Goal: Task Accomplishment & Management: Manage account settings

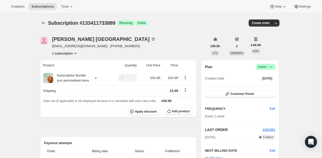
click at [72, 51] on button "1 subscription" at bounding box center [65, 53] width 26 height 5
click at [272, 67] on icon at bounding box center [270, 66] width 5 height 5
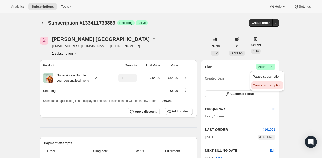
click at [265, 86] on span "Cancel subscription" at bounding box center [267, 85] width 28 height 4
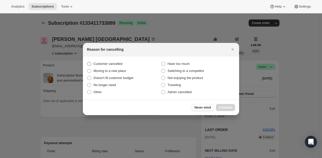
click at [111, 64] on span "Customer cancelled" at bounding box center [107, 64] width 29 height 4
click at [87, 62] on input "Customer cancelled" at bounding box center [87, 62] width 0 height 0
radio input "true"
click at [225, 106] on span "Continue" at bounding box center [225, 107] width 13 height 4
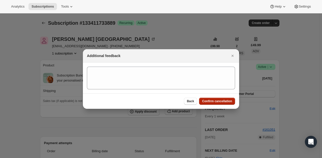
click at [218, 101] on span "Confirm cancellation" at bounding box center [217, 101] width 30 height 4
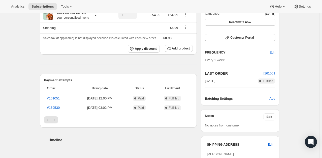
scroll to position [82, 0]
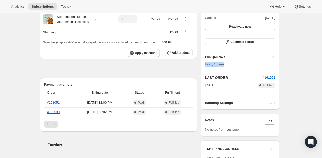
drag, startPoint x: 229, startPoint y: 63, endPoint x: 205, endPoint y: 64, distance: 23.2
click at [205, 64] on div "Plan Cancelled Cancelled [DATE] Reactivate now Customer Portal FREQUENCY Edit E…" at bounding box center [240, 55] width 78 height 108
click at [87, 100] on span "[DATE] · 12:00 PM" at bounding box center [99, 102] width 47 height 5
drag, startPoint x: 86, startPoint y: 100, endPoint x: 121, endPoint y: 100, distance: 35.3
click at [121, 100] on span "[DATE] · 12:00 PM" at bounding box center [99, 102] width 47 height 5
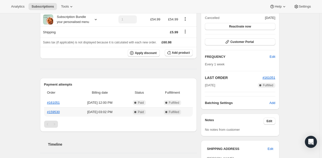
click at [121, 113] on span "[DATE] · 03:02 PM" at bounding box center [99, 111] width 47 height 5
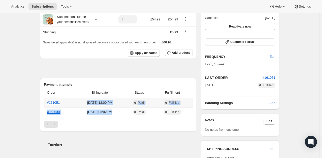
drag, startPoint x: 121, startPoint y: 112, endPoint x: 83, endPoint y: 101, distance: 39.7
click at [83, 101] on tbody "#161051 [DATE] · 12:00 PM Complete Paid Complete Fulfilled #159530 [DATE] · 03:…" at bounding box center [118, 107] width 149 height 18
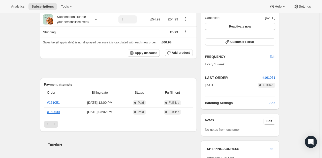
click at [76, 82] on h2 "Payment attempts" at bounding box center [118, 84] width 149 height 5
click at [119, 69] on div "Product Quantity Unit Price Price Subscription Bundle your personalised menu 1 …" at bounding box center [118, 149] width 157 height 297
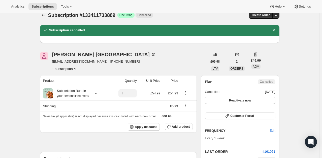
scroll to position [0, 0]
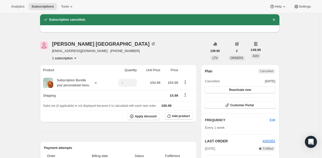
scroll to position [25, 0]
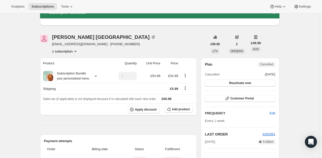
click at [199, 44] on div "[PERSON_NAME] [EMAIL_ADDRESS][DOMAIN_NAME] · [PHONE_NUMBER] 1 subscription" at bounding box center [123, 43] width 167 height 19
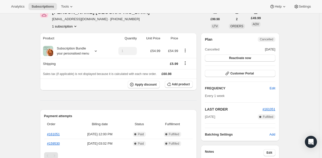
scroll to position [50, 0]
